Goal: Information Seeking & Learning: Find specific fact

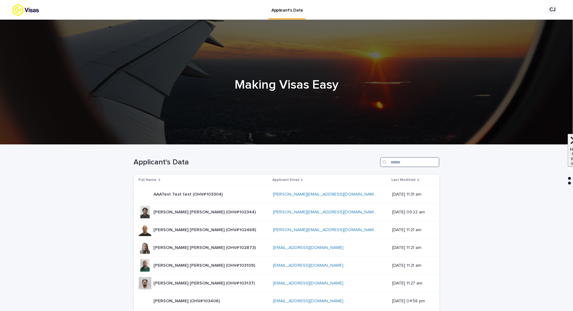
click at [398, 165] on input "Search" at bounding box center [410, 162] width 59 height 10
type input "*****"
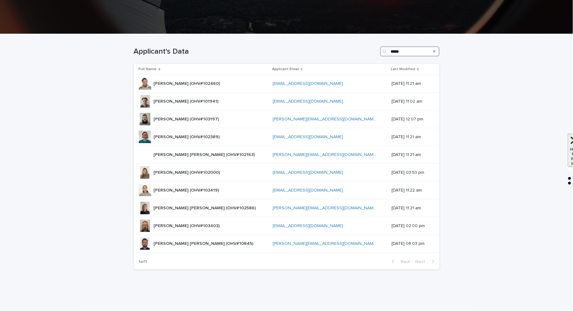
scroll to position [115, 0]
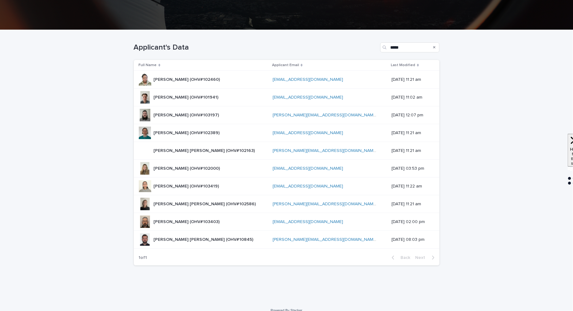
click at [230, 240] on div "Thomas Fraser Nicol (OHV#10845) Thomas Fraser Nicol (OHV#10845)" at bounding box center [203, 239] width 129 height 12
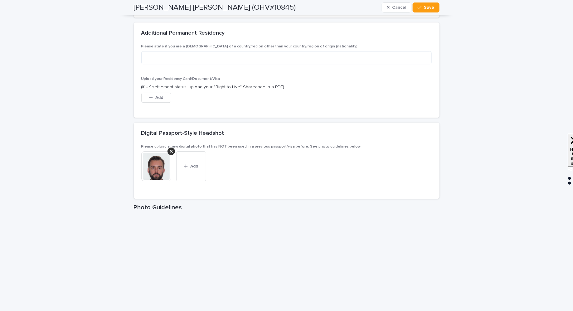
scroll to position [933, 0]
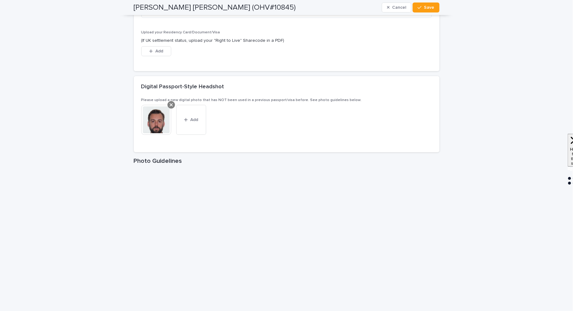
click at [172, 104] on icon at bounding box center [171, 104] width 3 height 3
click at [155, 127] on div "Please upload a new digital photo that has NOT been used in a previous passport…" at bounding box center [287, 124] width 306 height 52
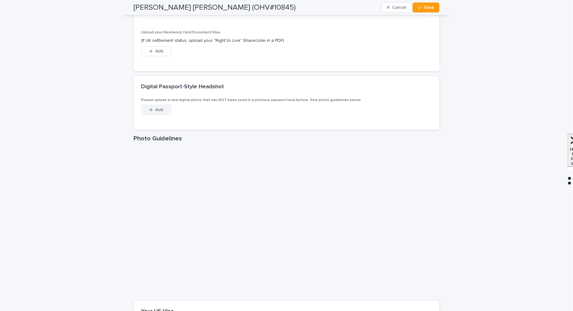
click at [150, 108] on icon "button" at bounding box center [151, 110] width 4 height 4
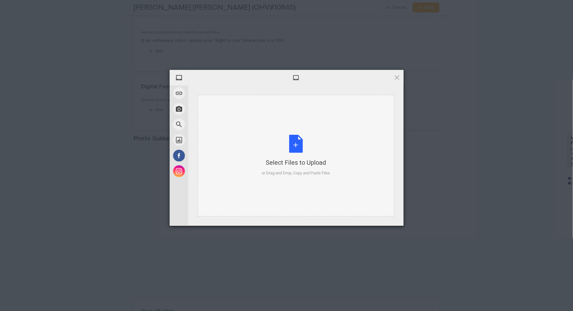
click at [249, 164] on div "Select Files to Upload or Drag and Drop, Copy and Paste Files" at bounding box center [296, 156] width 197 height 122
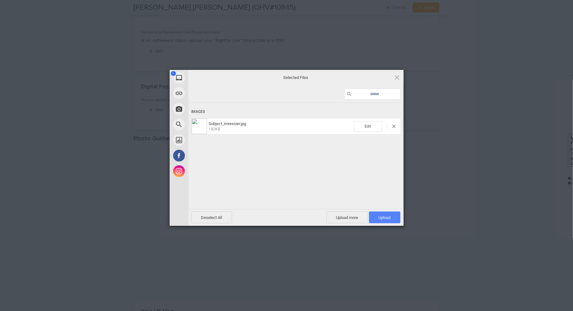
click at [387, 219] on span "Upload 1" at bounding box center [385, 217] width 12 height 5
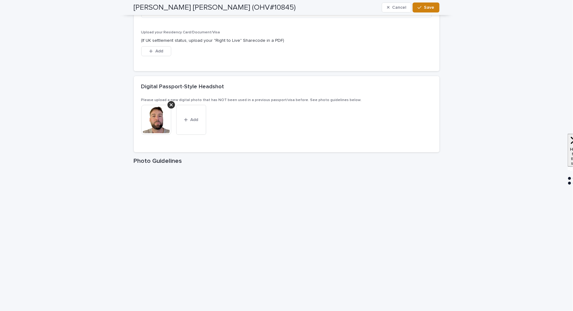
click at [432, 8] on span "Save" at bounding box center [430, 7] width 10 height 4
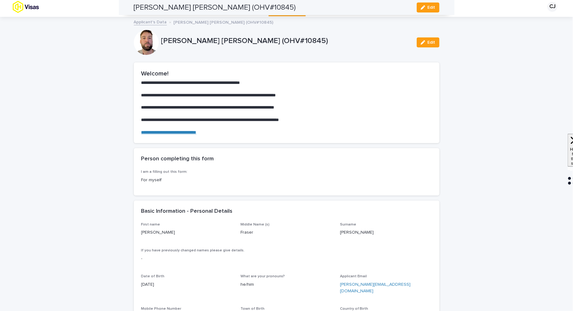
scroll to position [0, 0]
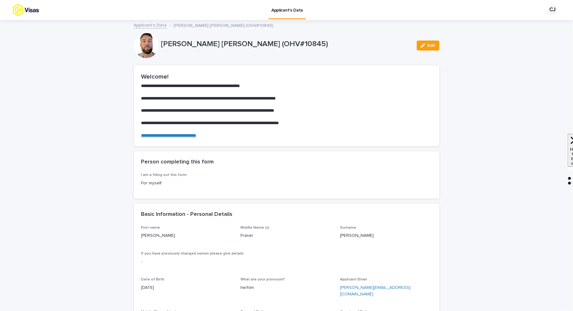
click at [153, 27] on link "Applicant's Data" at bounding box center [150, 24] width 33 height 7
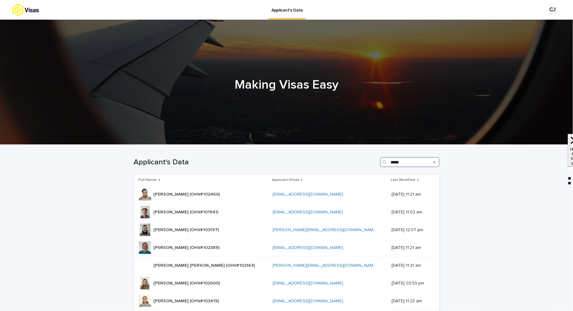
click at [402, 162] on input "*****" at bounding box center [410, 162] width 59 height 10
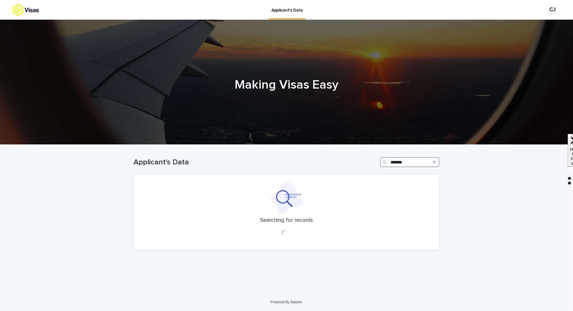
type input "********"
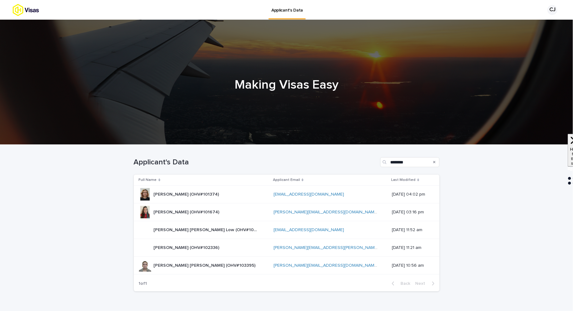
click at [201, 264] on p "Samantha Rachel Simm (OHV#103395)" at bounding box center [205, 265] width 103 height 7
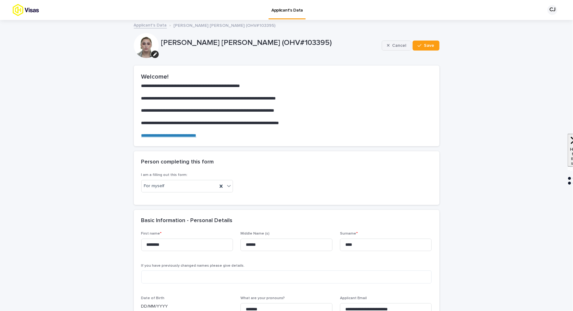
click at [396, 44] on span "Cancel" at bounding box center [399, 45] width 14 height 4
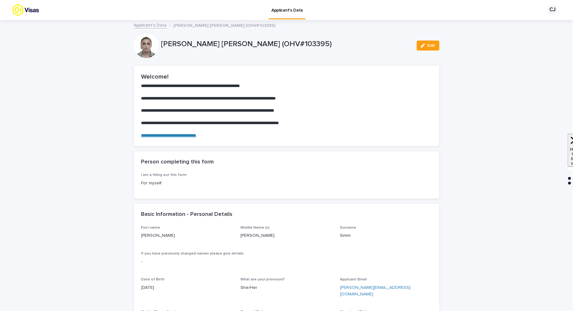
click at [144, 24] on link "Applicant's Data" at bounding box center [150, 24] width 33 height 7
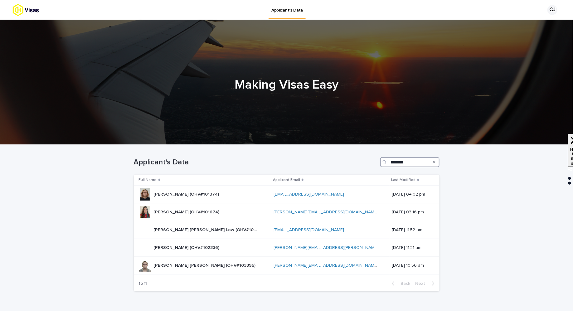
click at [397, 161] on input "********" at bounding box center [410, 162] width 59 height 10
paste input "**"
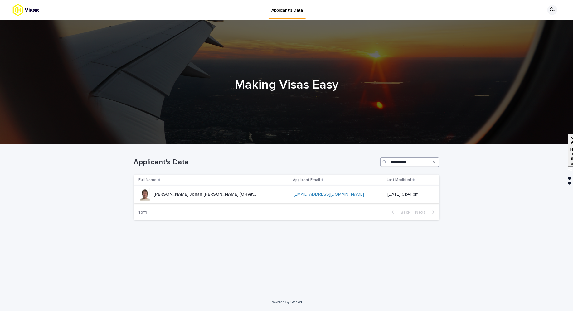
type input "**********"
click at [223, 194] on p "Karl Johan Marcus Gustafsson (OHV#103327)" at bounding box center [206, 194] width 105 height 7
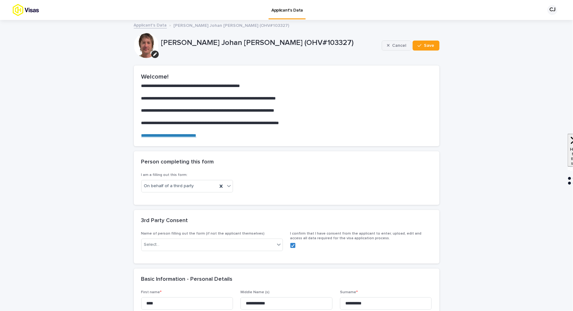
click at [398, 47] on span "Cancel" at bounding box center [399, 45] width 14 height 4
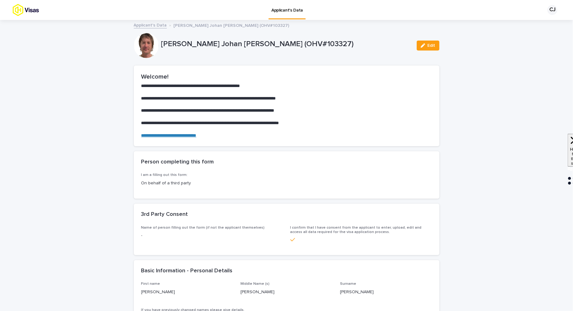
click at [147, 25] on link "Applicant's Data" at bounding box center [150, 24] width 33 height 7
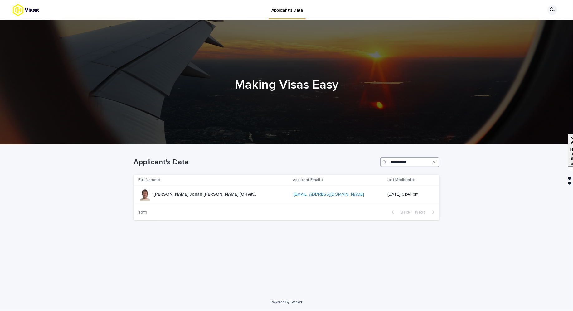
click at [395, 160] on input "**********" at bounding box center [410, 162] width 59 height 10
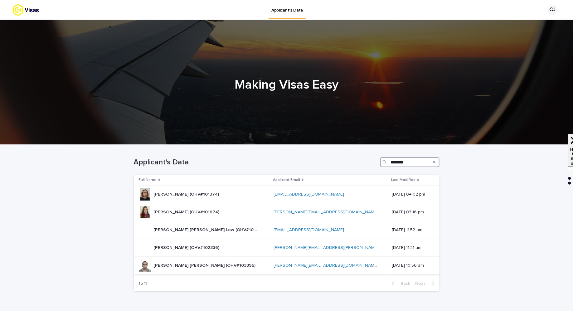
type input "********"
click at [187, 267] on p "Samantha Rachel Simm (OHV#103395)" at bounding box center [205, 265] width 103 height 7
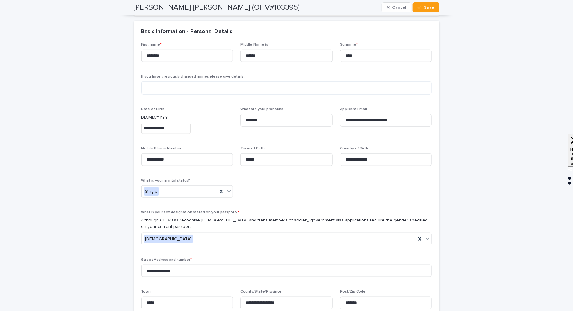
scroll to position [194, 0]
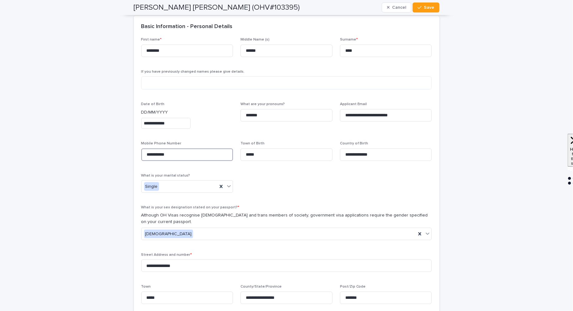
click at [197, 156] on input "**********" at bounding box center [187, 155] width 92 height 12
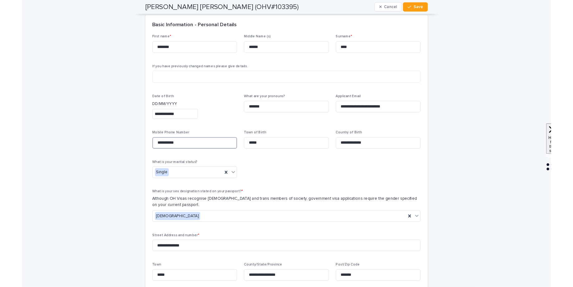
scroll to position [0, 0]
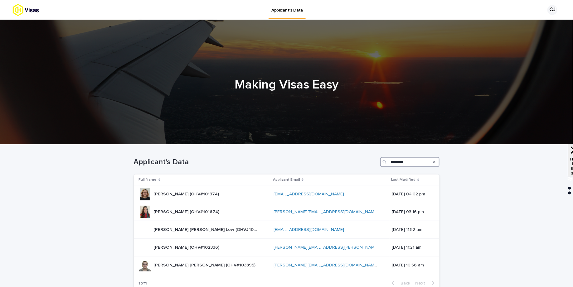
click at [400, 161] on input "********" at bounding box center [410, 162] width 59 height 10
type input "****"
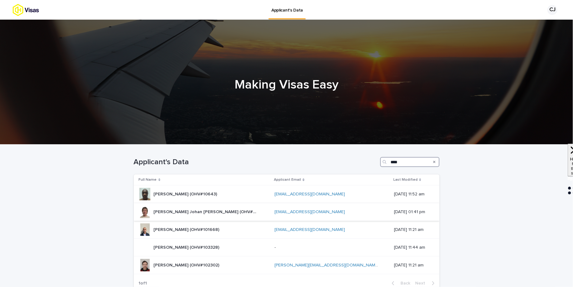
scroll to position [5, 0]
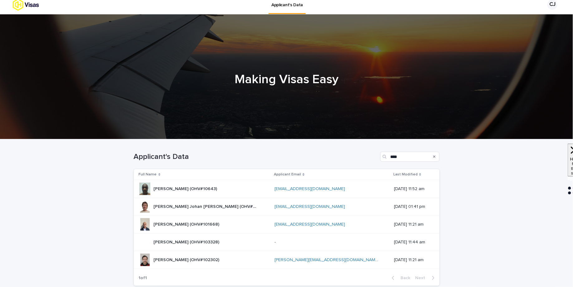
click at [224, 206] on p "Karl Johan Marcus Gustafsson (OHV#103327)" at bounding box center [206, 206] width 105 height 7
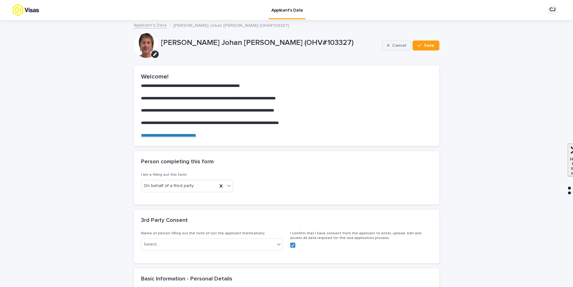
click at [399, 47] on span "Cancel" at bounding box center [399, 45] width 14 height 4
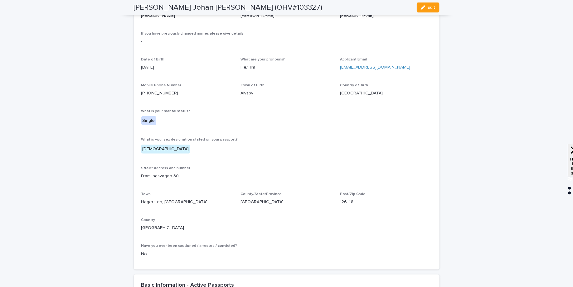
scroll to position [292, 0]
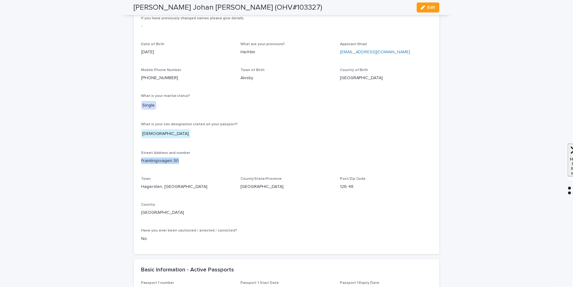
drag, startPoint x: 187, startPoint y: 162, endPoint x: 141, endPoint y: 162, distance: 45.6
click at [141, 162] on p "Framlingsvagen 30" at bounding box center [286, 161] width 291 height 7
copy p "Framlingsvagen 30"
drag, startPoint x: 186, startPoint y: 188, endPoint x: 140, endPoint y: 188, distance: 46.5
click at [140, 188] on div "First name Karl Middle Name (s) Johan Marcus Surname Gustafsson If you have pre…" at bounding box center [287, 122] width 306 height 265
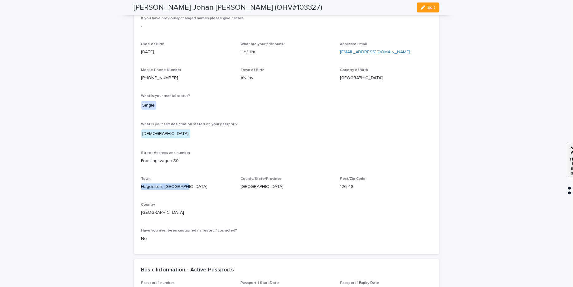
copy p "Hagersten, Stockholm"
drag, startPoint x: 360, startPoint y: 185, endPoint x: 341, endPoint y: 185, distance: 19.0
click at [341, 185] on p "126 48" at bounding box center [386, 187] width 92 height 7
copy p "126 48"
click at [203, 7] on h2 "Karl Johan Marcus Gustafsson (OHV#103327)" at bounding box center [228, 7] width 189 height 9
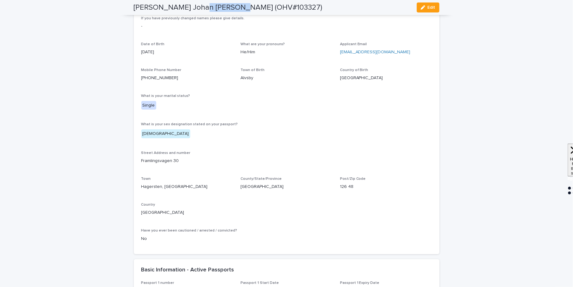
click at [203, 7] on h2 "Karl Johan Marcus Gustafsson (OHV#103327)" at bounding box center [228, 7] width 189 height 9
copy h2 "Gustafsson"
click at [219, 7] on h2 "Karl Johan Marcus Gustafsson (OHV#103327)" at bounding box center [228, 7] width 189 height 9
drag, startPoint x: 232, startPoint y: 7, endPoint x: 134, endPoint y: 8, distance: 98.0
click at [134, 8] on h2 "Karl Johan Marcus Gustafsson (OHV#103327)" at bounding box center [228, 7] width 189 height 9
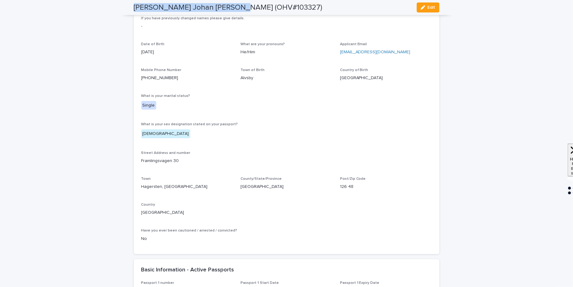
copy h2 "Karl Johan Marcus Gustafsson"
drag, startPoint x: 353, startPoint y: 187, endPoint x: 340, endPoint y: 187, distance: 12.5
click at [340, 187] on p "126 48" at bounding box center [386, 187] width 92 height 7
copy p "126 48"
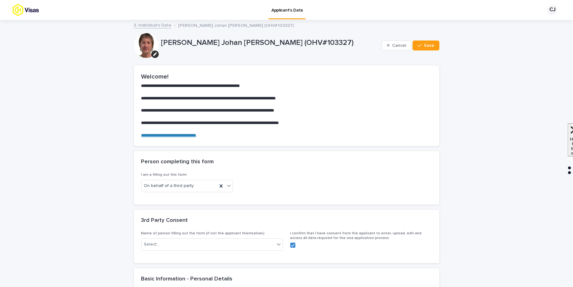
click at [153, 26] on link "3. Individual's Data" at bounding box center [153, 24] width 38 height 7
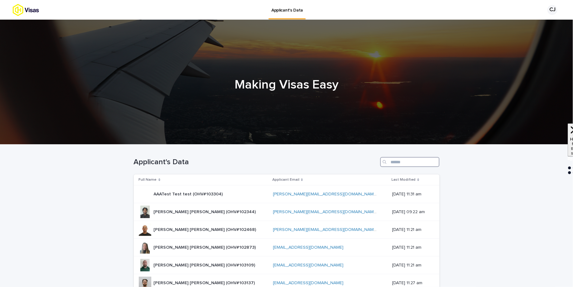
click at [398, 163] on input "Search" at bounding box center [410, 162] width 59 height 10
paste input "*****"
type input "*****"
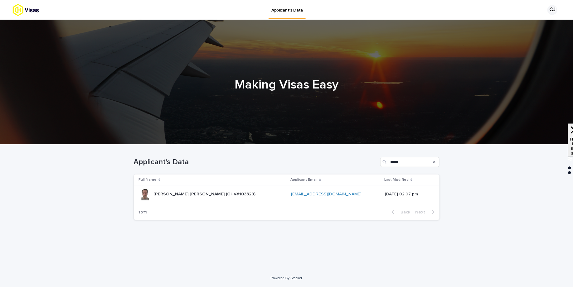
click at [230, 195] on div "Arne Christian Grahn (OHV#103329) Arne Christian Grahn (OHV#103329)" at bounding box center [213, 194] width 148 height 12
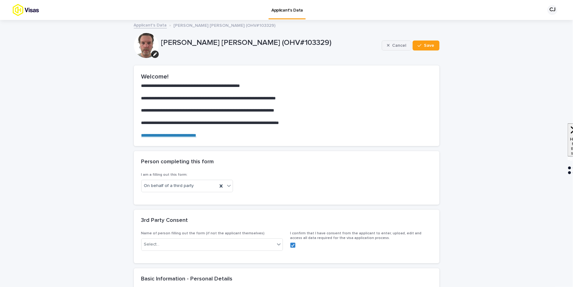
click at [393, 46] on div "button" at bounding box center [389, 45] width 5 height 4
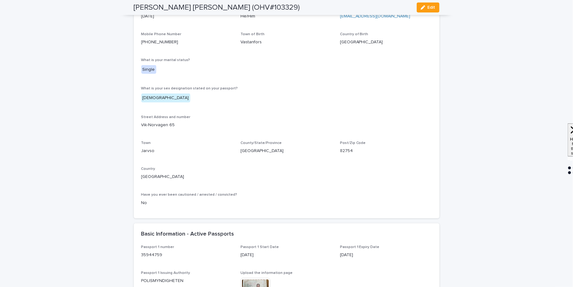
scroll to position [353, 0]
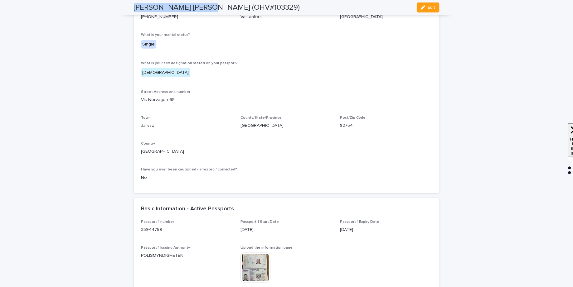
drag, startPoint x: 202, startPoint y: 7, endPoint x: 135, endPoint y: 7, distance: 67.4
click at [135, 7] on h2 "Arne Christian Grahn (OHV#103329)" at bounding box center [217, 7] width 166 height 9
copy h2 "Arne Christian Grahn"
click at [347, 125] on p "82754" at bounding box center [386, 126] width 92 height 7
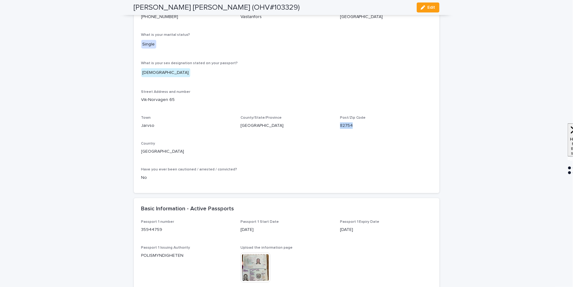
copy p "82754"
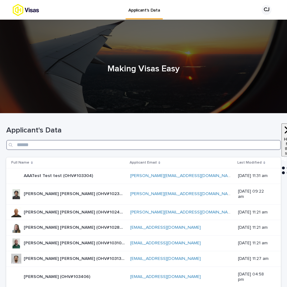
click at [183, 144] on input "Search" at bounding box center [143, 145] width 274 height 10
paste input "**********"
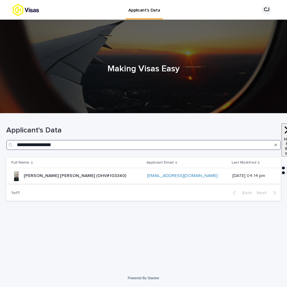
type input "**********"
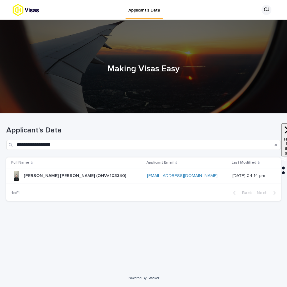
click at [89, 176] on p "Alexander Peter Wilson (OHV#103340)" at bounding box center [76, 175] width 104 height 7
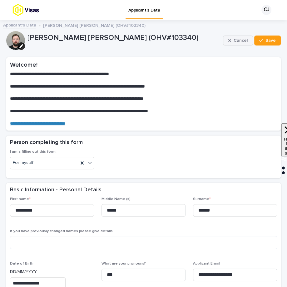
click at [236, 44] on button "Cancel" at bounding box center [238, 41] width 30 height 10
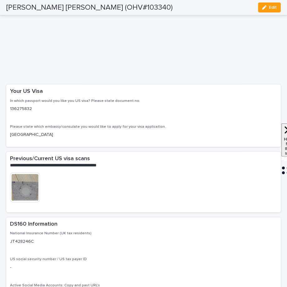
scroll to position [1395, 0]
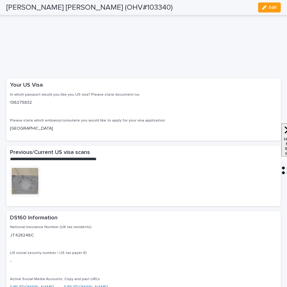
click at [30, 191] on img at bounding box center [25, 181] width 30 height 30
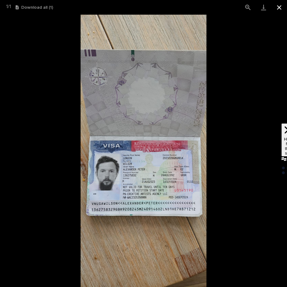
click at [278, 8] on button "Close gallery" at bounding box center [279, 7] width 16 height 15
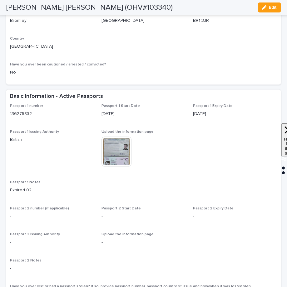
scroll to position [363, 0]
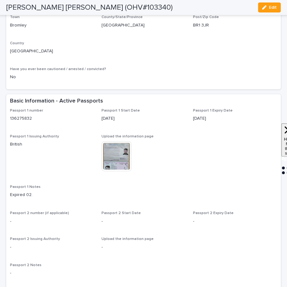
click at [120, 165] on img at bounding box center [116, 156] width 30 height 30
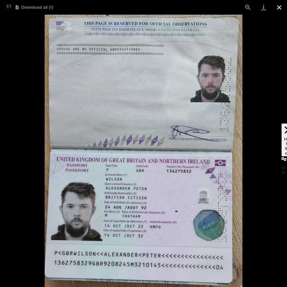
click at [280, 8] on button "Close gallery" at bounding box center [279, 7] width 16 height 15
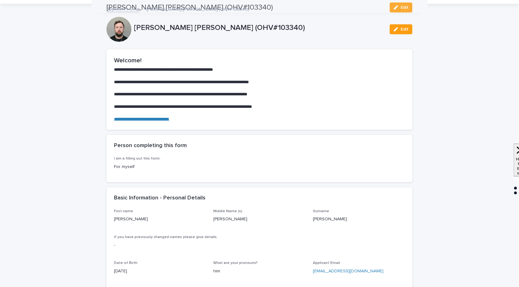
scroll to position [0, 0]
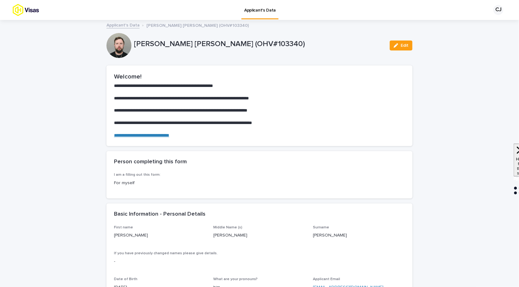
click at [131, 28] on link "Applicant's Data" at bounding box center [122, 24] width 33 height 7
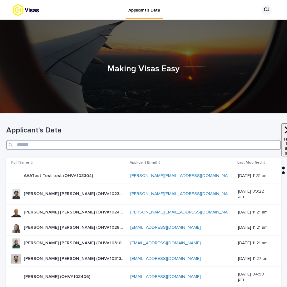
click at [61, 145] on input "Search" at bounding box center [143, 145] width 274 height 10
paste input "********"
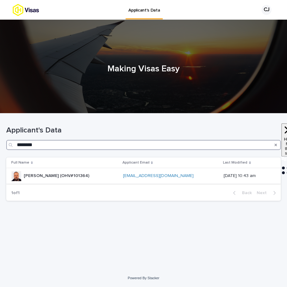
type input "********"
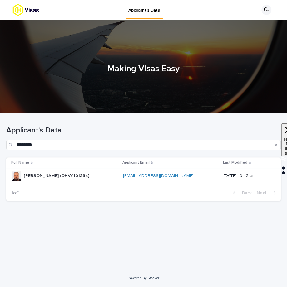
click at [50, 176] on p "[PERSON_NAME] (OHV#101364)" at bounding box center [57, 175] width 67 height 7
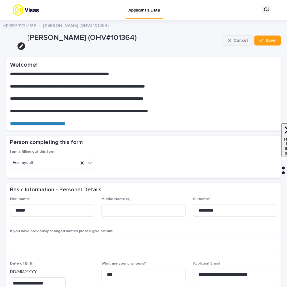
click at [232, 43] on button "Cancel" at bounding box center [238, 41] width 30 height 10
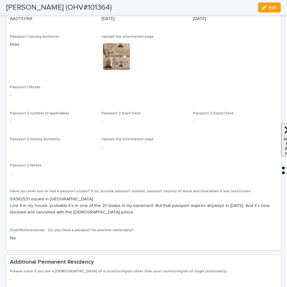
scroll to position [351, 0]
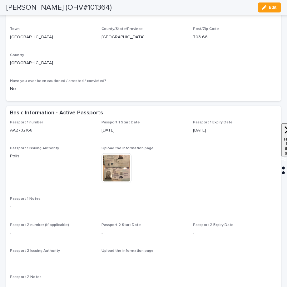
click at [115, 178] on img at bounding box center [116, 168] width 30 height 30
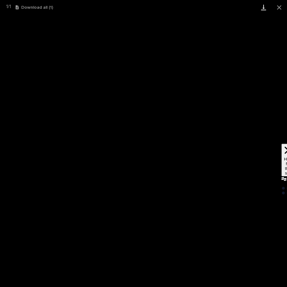
click at [264, 8] on link "Download" at bounding box center [264, 7] width 16 height 15
click at [277, 9] on button "Close gallery" at bounding box center [279, 7] width 16 height 15
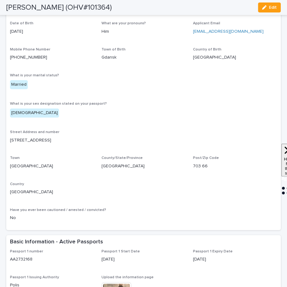
scroll to position [292, 0]
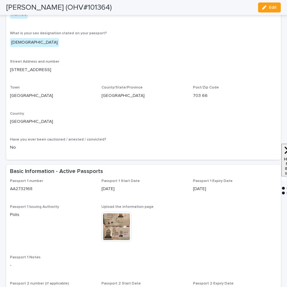
click at [117, 233] on img at bounding box center [116, 227] width 30 height 30
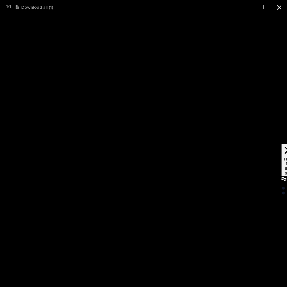
click at [278, 6] on button "Close gallery" at bounding box center [279, 7] width 16 height 15
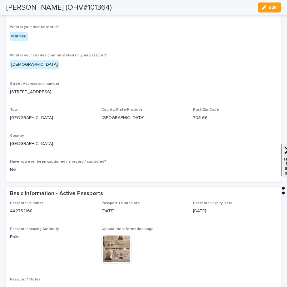
scroll to position [155, 0]
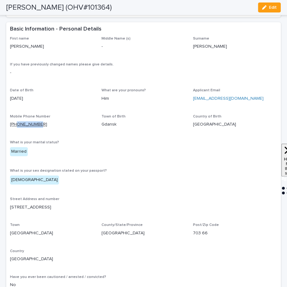
drag, startPoint x: 43, startPoint y: 125, endPoint x: 17, endPoint y: 125, distance: 25.9
click at [17, 125] on p "[PHONE_NUMBER]" at bounding box center [52, 124] width 84 height 7
copy link "739924732"
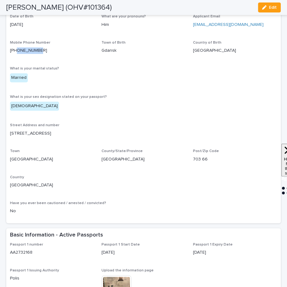
click at [27, 133] on p "[STREET_ADDRESS]" at bounding box center [143, 133] width 267 height 7
copy p "[STREET_ADDRESS]"
click at [20, 158] on p "[GEOGRAPHIC_DATA]" at bounding box center [52, 159] width 84 height 7
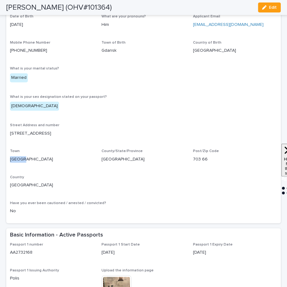
click at [20, 158] on p "[GEOGRAPHIC_DATA]" at bounding box center [52, 159] width 84 height 7
copy p "[GEOGRAPHIC_DATA]"
click at [110, 159] on p "[GEOGRAPHIC_DATA]" at bounding box center [143, 159] width 84 height 7
copy p "[GEOGRAPHIC_DATA]"
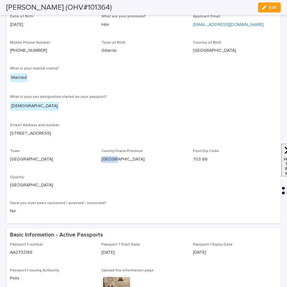
click at [204, 159] on p "703 66" at bounding box center [235, 159] width 84 height 7
copy p "703 66"
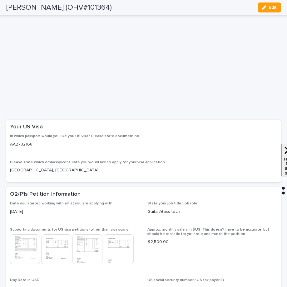
scroll to position [857, 0]
